Goal: Information Seeking & Learning: Find contact information

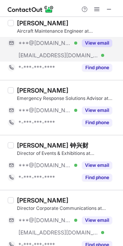
scroll to position [75, 0]
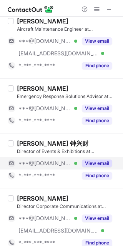
click at [100, 165] on button "View email" at bounding box center [97, 163] width 30 height 8
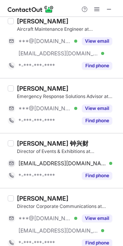
click at [31, 143] on div "Bernard Cheng 钟兴财" at bounding box center [52, 143] width 71 height 8
copy div "Bernard"
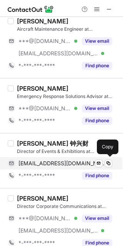
click at [70, 163] on span "bernardcheng81@gmail.com" at bounding box center [62, 163] width 88 height 7
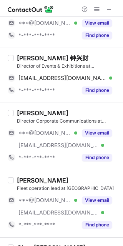
scroll to position [160, 0]
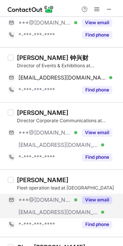
click at [91, 200] on button "View email" at bounding box center [97, 200] width 30 height 8
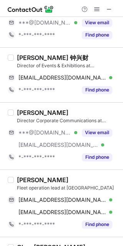
click at [27, 176] on div "Mahdi Suliman" at bounding box center [42, 180] width 51 height 8
copy div "Mahdi"
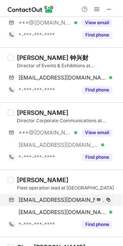
click at [83, 195] on div "mahsuliman2009@outlook.com Verified Send email Copy" at bounding box center [60, 200] width 104 height 12
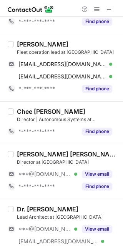
scroll to position [317, 0]
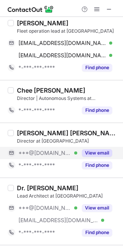
click at [103, 151] on button "View email" at bounding box center [97, 153] width 30 height 8
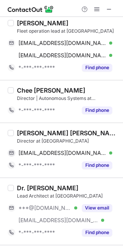
click at [32, 129] on div "Yen Shen Jason Lee" at bounding box center [67, 133] width 101 height 8
click at [24, 129] on div "Yen Shen Jason Lee" at bounding box center [67, 133] width 101 height 8
copy div "Yen"
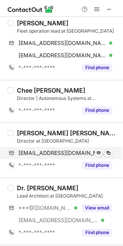
click at [49, 156] on div "voomz13@gmail.com Verified Send email Copy" at bounding box center [60, 153] width 104 height 12
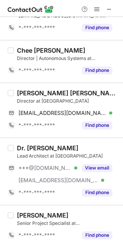
scroll to position [368, 0]
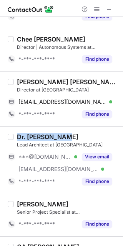
drag, startPoint x: 63, startPoint y: 137, endPoint x: 18, endPoint y: 134, distance: 45.8
click at [18, 134] on div "Dr. Zhengxiong Yang" at bounding box center [47, 137] width 61 height 8
copy div "Dr. Zhengxiong"
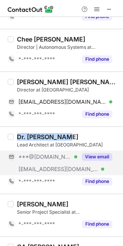
click at [62, 158] on div "***@[DOMAIN_NAME] Verified" at bounding box center [47, 156] width 59 height 7
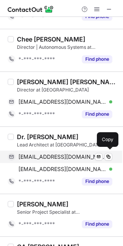
click at [61, 158] on span "aresyzx@gmail.com" at bounding box center [62, 156] width 88 height 7
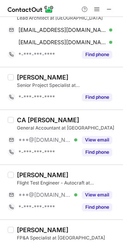
scroll to position [495, 0]
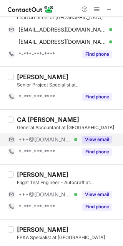
click at [96, 140] on button "View email" at bounding box center [97, 140] width 30 height 8
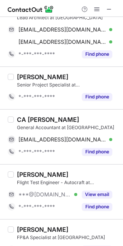
click at [36, 116] on div "CA Bhagya Tanna" at bounding box center [48, 120] width 62 height 8
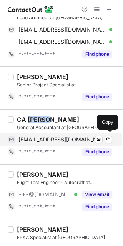
copy div "Bhagya"
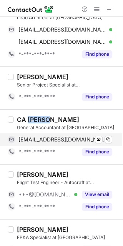
click at [52, 138] on span "bhagytanna@gmail.com" at bounding box center [62, 139] width 88 height 7
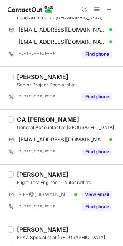
scroll to position [522, 0]
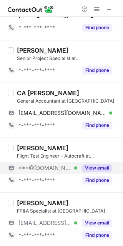
click at [106, 167] on button "View email" at bounding box center [97, 168] width 30 height 8
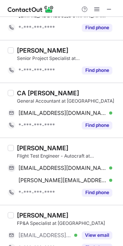
click at [27, 149] on div "Manuel Isaza Villamizar" at bounding box center [42, 148] width 51 height 8
copy div "Manuel"
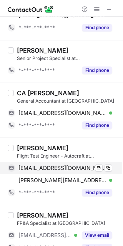
click at [31, 168] on span "lechat_78@hotmail.com" at bounding box center [62, 167] width 88 height 7
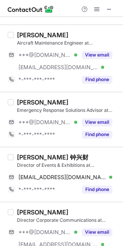
scroll to position [0, 0]
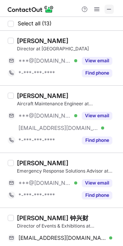
click at [108, 12] on span at bounding box center [109, 9] width 6 height 6
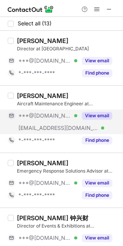
click at [103, 113] on button "View email" at bounding box center [97, 116] width 30 height 8
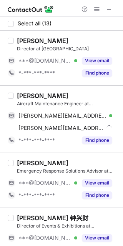
click at [30, 96] on div "Patrick Mcloughlin" at bounding box center [42, 96] width 51 height 8
copy div "Patrick"
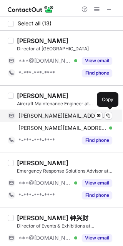
click at [47, 113] on span "patrick.mail@hotmail.co.uk" at bounding box center [62, 115] width 88 height 7
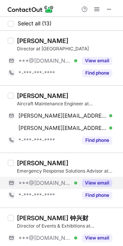
click at [98, 185] on button "View email" at bounding box center [97, 183] width 30 height 8
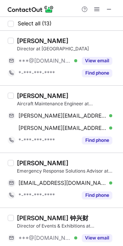
click at [29, 165] on div "Lawrence Seng" at bounding box center [42, 163] width 51 height 8
copy div "Lawrence"
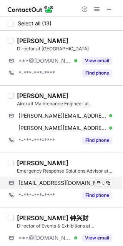
click at [43, 182] on span "sktlynn@yahoo.com" at bounding box center [62, 182] width 88 height 7
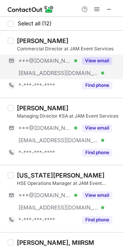
click at [96, 55] on div "View email" at bounding box center [94, 61] width 35 height 12
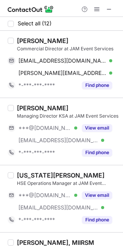
click at [28, 42] on div "[PERSON_NAME]" at bounding box center [42, 41] width 51 height 8
copy div "[PERSON_NAME]"
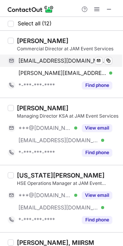
click at [71, 63] on span "[EMAIL_ADDRESS][DOMAIN_NAME]" at bounding box center [62, 60] width 88 height 7
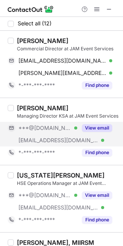
click at [103, 124] on button "View email" at bounding box center [97, 128] width 30 height 8
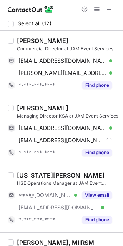
click at [27, 107] on div "[PERSON_NAME]" at bounding box center [42, 108] width 51 height 8
click at [23, 110] on div "[PERSON_NAME]" at bounding box center [42, 108] width 51 height 8
click at [28, 108] on div "[PERSON_NAME]" at bounding box center [42, 108] width 51 height 8
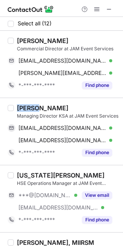
click at [28, 108] on div "[PERSON_NAME]" at bounding box center [42, 108] width 51 height 8
copy div "Eoghan"
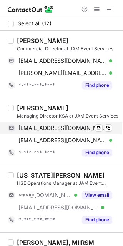
click at [77, 124] on span "[EMAIL_ADDRESS][DOMAIN_NAME]" at bounding box center [62, 127] width 88 height 7
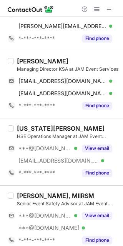
scroll to position [74, 0]
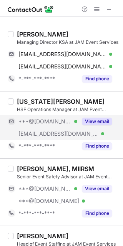
click at [106, 120] on button "View email" at bounding box center [97, 122] width 30 height 8
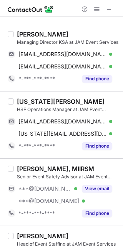
click at [31, 100] on div "[US_STATE][PERSON_NAME]" at bounding box center [61, 102] width 88 height 8
copy div "[US_STATE]"
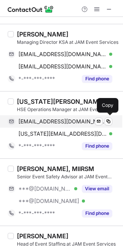
click at [81, 123] on span "[EMAIL_ADDRESS][DOMAIN_NAME]" at bounding box center [62, 121] width 88 height 7
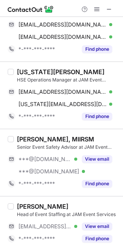
scroll to position [113, 0]
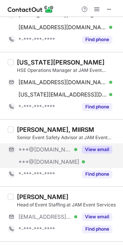
click at [100, 154] on div "View email" at bounding box center [94, 149] width 35 height 12
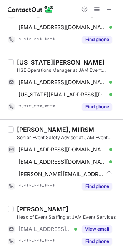
click at [27, 130] on div "[PERSON_NAME], MIIRSM" at bounding box center [55, 130] width 77 height 8
click at [24, 129] on div "[PERSON_NAME], MIIRSM" at bounding box center [55, 130] width 77 height 8
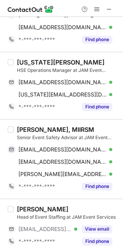
click at [24, 129] on div "[PERSON_NAME], MIIRSM" at bounding box center [55, 130] width 77 height 8
click at [21, 128] on div "[PERSON_NAME], MIIRSM" at bounding box center [55, 130] width 77 height 8
click at [17, 126] on div "[PERSON_NAME], MIIRSM" at bounding box center [55, 130] width 77 height 8
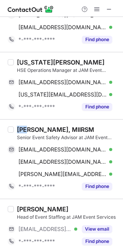
copy div "[PERSON_NAME]"
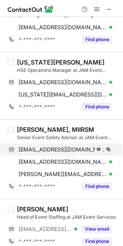
click at [80, 148] on span "[EMAIL_ADDRESS][DOMAIN_NAME]" at bounding box center [62, 149] width 88 height 7
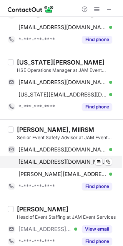
click at [65, 161] on span "[EMAIL_ADDRESS][DOMAIN_NAME]" at bounding box center [62, 161] width 88 height 7
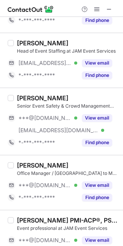
scroll to position [287, 0]
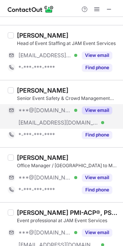
click at [107, 108] on button "View email" at bounding box center [97, 110] width 30 height 8
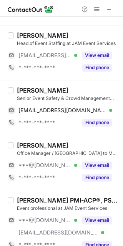
click at [28, 89] on div "[PERSON_NAME]" at bounding box center [42, 90] width 51 height 8
copy div "[PERSON_NAME]"
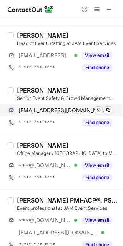
click at [66, 107] on span "[EMAIL_ADDRESS][DOMAIN_NAME]" at bounding box center [62, 110] width 88 height 7
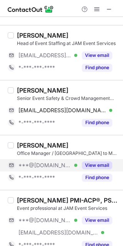
click at [95, 169] on div "View email" at bounding box center [94, 165] width 35 height 12
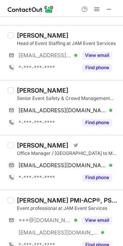
click at [21, 144] on div "[PERSON_NAME]" at bounding box center [42, 145] width 51 height 8
copy div "[PERSON_NAME]"
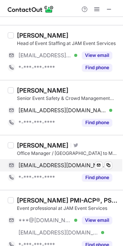
click at [60, 163] on span "[EMAIL_ADDRESS][DOMAIN_NAME]" at bounding box center [62, 165] width 88 height 7
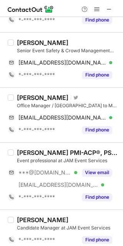
scroll to position [369, 0]
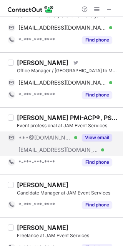
click at [103, 139] on button "View email" at bounding box center [97, 138] width 30 height 8
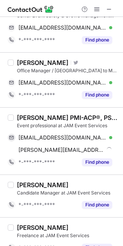
click at [31, 114] on div "[PERSON_NAME] PMI-ACP®, PSPO، P3O®" at bounding box center [67, 118] width 101 height 8
click at [31, 122] on div "Event professional at JAM Event Services" at bounding box center [67, 125] width 101 height 7
click at [28, 118] on div "[PERSON_NAME] PMI-ACP®, PSPO، P3O®" at bounding box center [67, 118] width 101 height 8
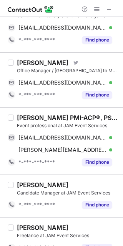
click at [28, 118] on div "[PERSON_NAME] PMI-ACP®, PSPO، P3O®" at bounding box center [67, 118] width 101 height 8
copy div "[PERSON_NAME]"
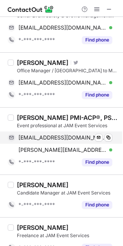
click at [56, 136] on span "[EMAIL_ADDRESS][DOMAIN_NAME]" at bounding box center [62, 137] width 88 height 7
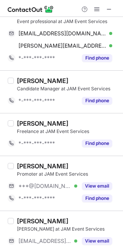
scroll to position [491, 0]
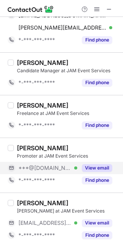
click at [97, 162] on div "View email" at bounding box center [94, 168] width 35 height 12
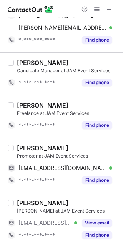
click at [29, 147] on div "[PERSON_NAME]" at bounding box center [42, 148] width 51 height 8
copy div "[PERSON_NAME]"
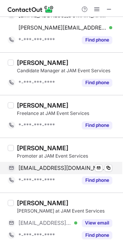
click at [70, 168] on span "[EMAIL_ADDRESS][DOMAIN_NAME]" at bounding box center [62, 167] width 88 height 7
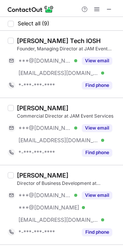
click at [95, 186] on div "Director of Business Development at [GEOGRAPHIC_DATA]" at bounding box center [67, 183] width 101 height 7
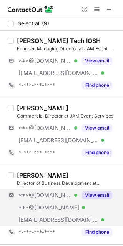
click at [69, 192] on div "***@[DOMAIN_NAME] Verified" at bounding box center [47, 195] width 59 height 7
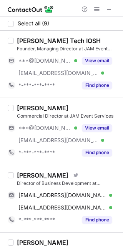
click at [23, 172] on div "[PERSON_NAME]" at bounding box center [42, 175] width 51 height 8
copy div "Rich"
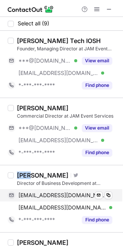
click at [63, 194] on span "[EMAIL_ADDRESS][DOMAIN_NAME]" at bounding box center [62, 195] width 88 height 7
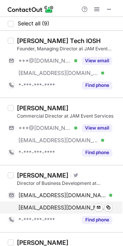
click at [66, 206] on span "[EMAIL_ADDRESS][DOMAIN_NAME]" at bounding box center [62, 207] width 88 height 7
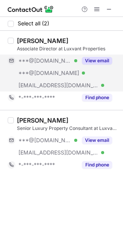
click at [94, 58] on button "View email" at bounding box center [97, 61] width 30 height 8
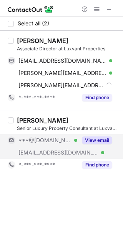
click at [102, 134] on div "View email" at bounding box center [94, 140] width 35 height 12
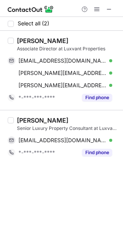
click at [31, 39] on div "Richard Brock" at bounding box center [42, 41] width 51 height 8
copy div "Richard"
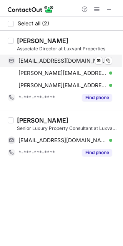
click at [77, 61] on span "diamondwelshman@hotmail.com" at bounding box center [62, 60] width 88 height 7
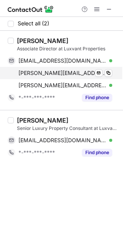
click at [64, 70] on span "richard.brock@live.co.uk" at bounding box center [62, 73] width 88 height 7
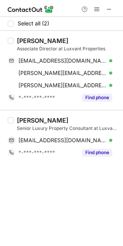
click at [23, 120] on div "Eugenia Nita" at bounding box center [42, 120] width 51 height 8
copy div "Eugenia"
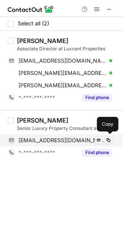
click at [61, 138] on span "eugenianita@hotmail.com" at bounding box center [62, 140] width 88 height 7
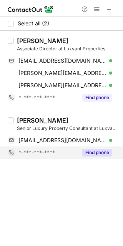
click at [33, 154] on span "*-***-***-****" at bounding box center [36, 152] width 36 height 7
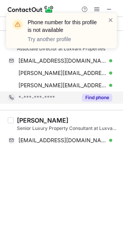
click at [57, 95] on div "*-***-***-****" at bounding box center [47, 97] width 59 height 7
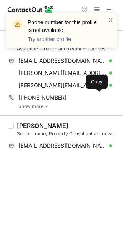
click at [57, 95] on span "+971564047389" at bounding box center [42, 97] width 48 height 7
